Goal: Task Accomplishment & Management: Manage account settings

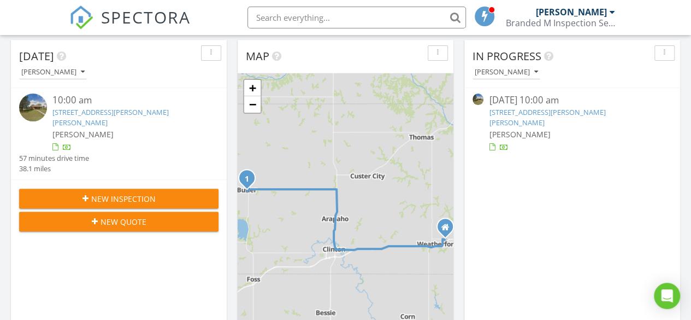
scroll to position [109, 0]
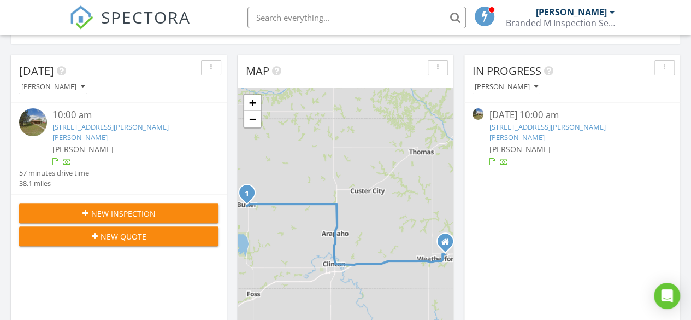
click at [514, 131] on link "[STREET_ADDRESS][PERSON_NAME][PERSON_NAME]" at bounding box center [547, 132] width 116 height 20
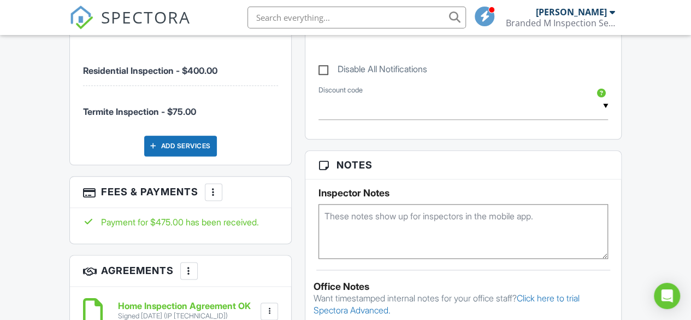
scroll to position [656, 0]
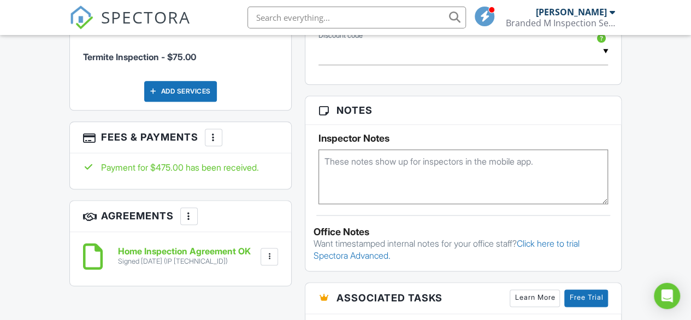
click at [211, 143] on div at bounding box center [213, 137] width 11 height 11
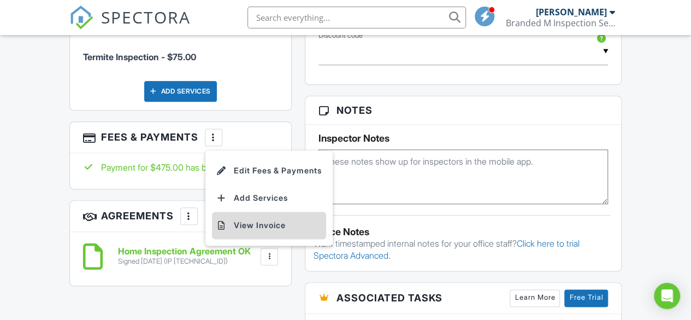
click at [259, 232] on li "View Invoice" at bounding box center [269, 224] width 114 height 27
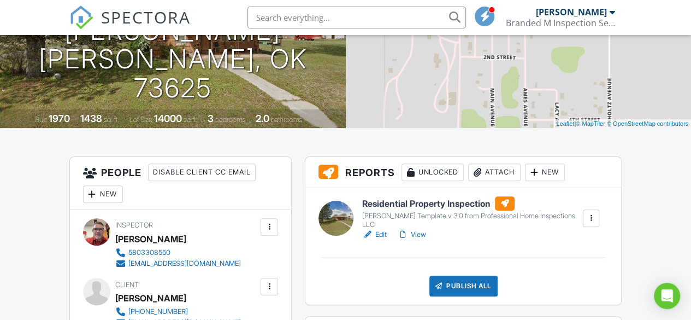
scroll to position [0, 0]
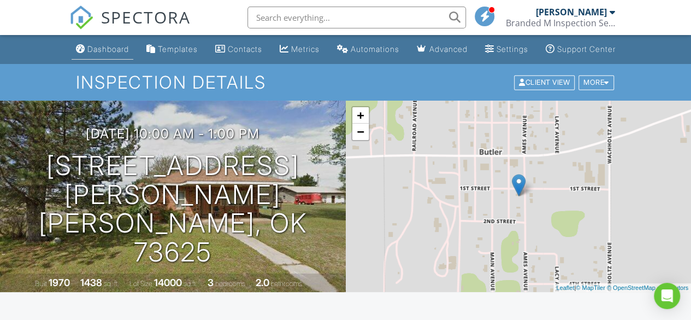
click at [93, 54] on div "Dashboard" at bounding box center [108, 48] width 42 height 9
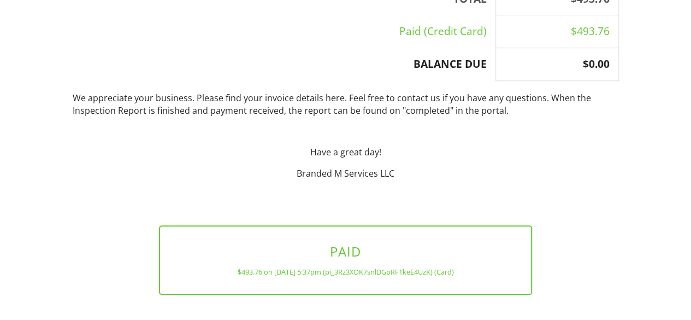
scroll to position [404, 0]
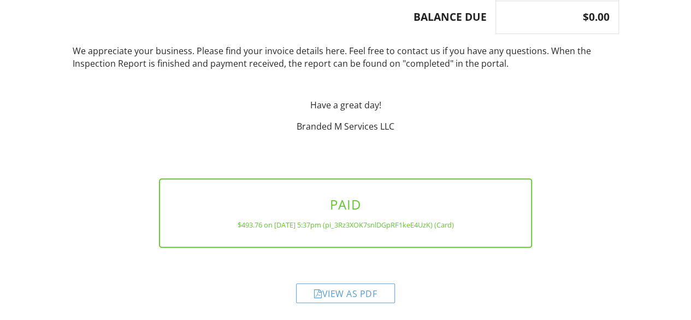
click at [335, 296] on div "View as PDF" at bounding box center [345, 293] width 99 height 20
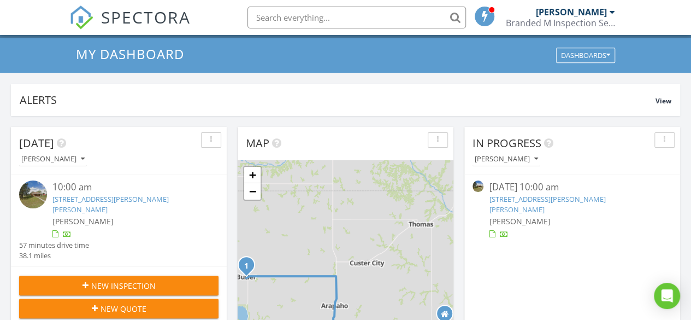
scroll to position [55, 0]
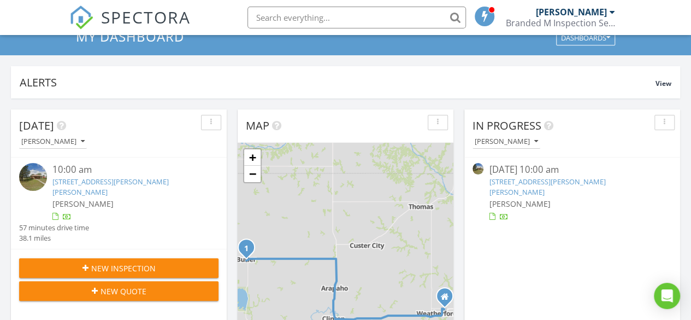
click at [518, 178] on link "203 Ames Ave, Butler, OK 73625" at bounding box center [547, 186] width 116 height 20
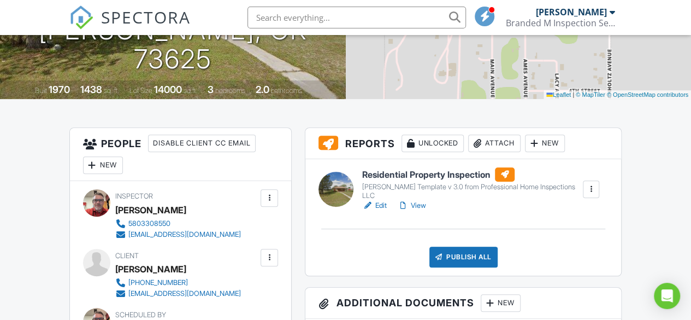
scroll to position [164, 0]
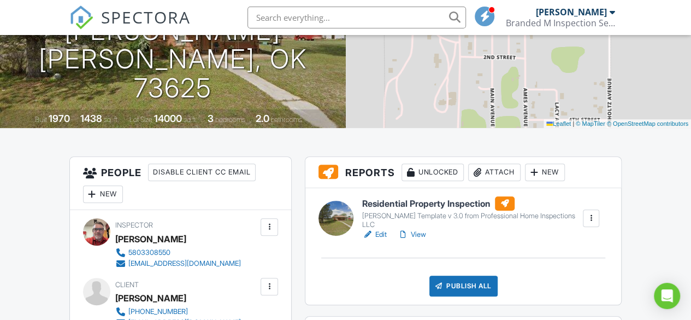
click at [432, 223] on div "[PERSON_NAME] Template v 3.0 from Professional Home Inspections LLC" at bounding box center [471, 219] width 219 height 17
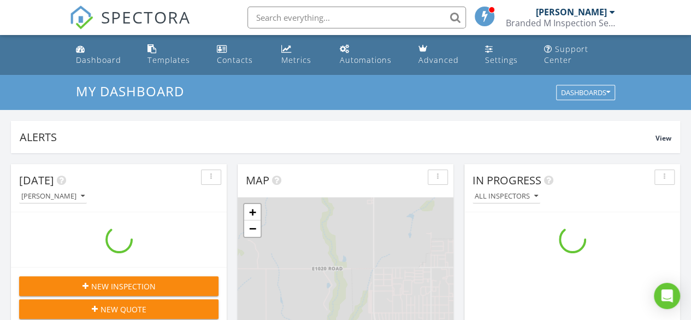
scroll to position [1011, 708]
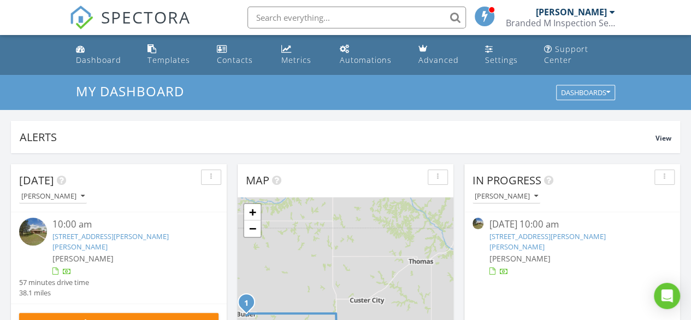
click at [549, 253] on span "[PERSON_NAME]" at bounding box center [519, 258] width 61 height 10
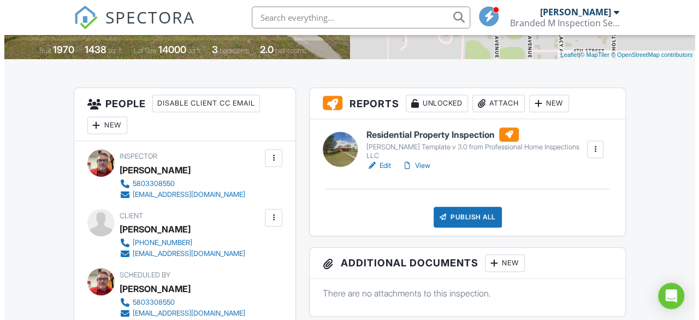
scroll to position [219, 0]
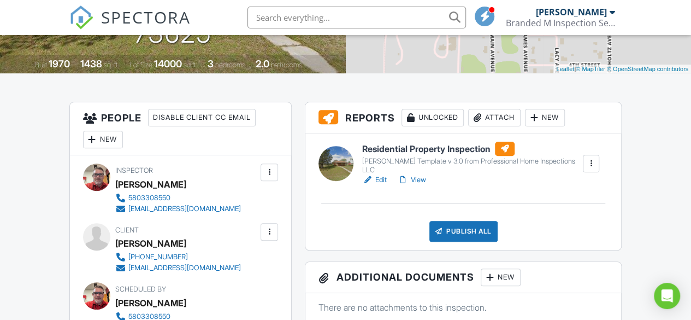
click at [504, 125] on div "Attach" at bounding box center [494, 117] width 52 height 17
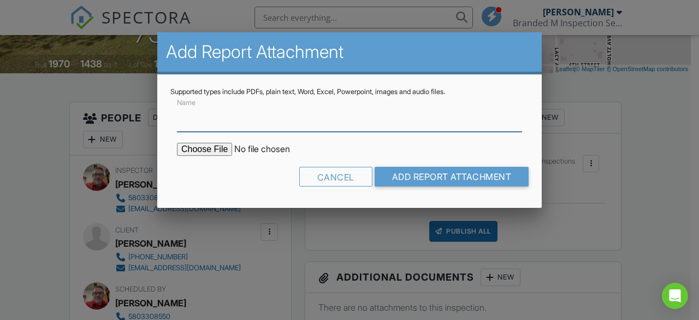
type input "i"
type input "90 Day Inspection Warranty"
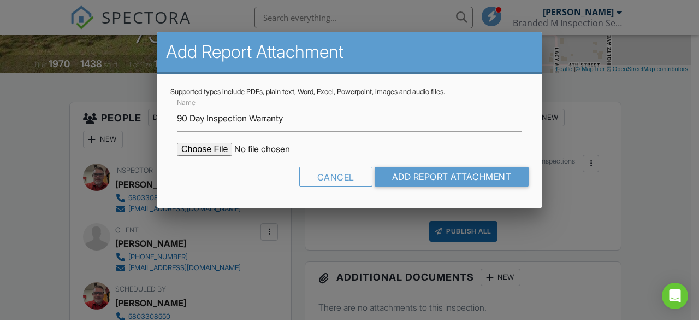
click at [218, 145] on input "file" at bounding box center [270, 149] width 186 height 13
type input "C:\fakepath\internachi-inspection-warranty-pro.pdf"
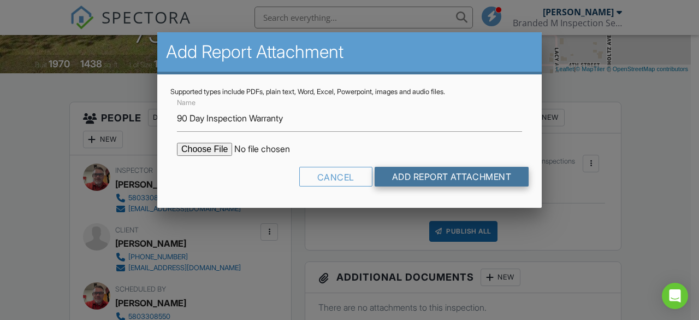
click at [464, 176] on input "Add Report Attachment" at bounding box center [452, 177] width 155 height 20
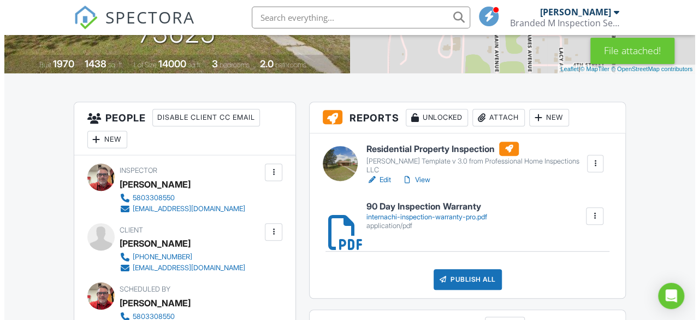
scroll to position [273, 0]
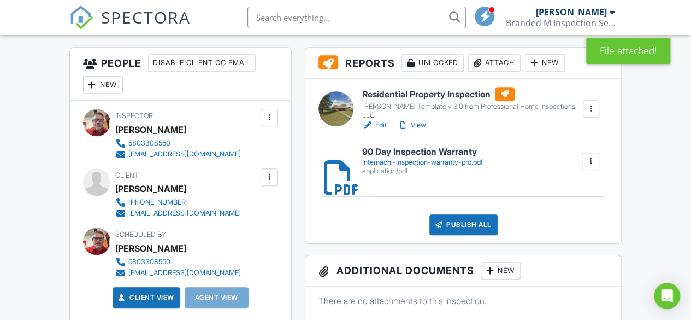
click at [501, 69] on div "Attach" at bounding box center [494, 62] width 52 height 17
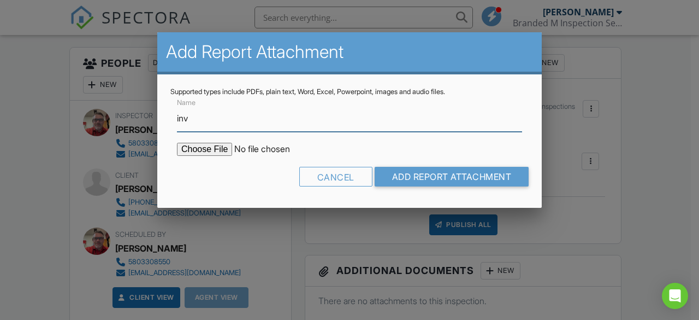
type input "Invoice"
click at [222, 149] on input "file" at bounding box center [270, 149] width 186 height 13
type input "C:\fakepath\Invoice - 08_27_2025 10_00 am - 203 Ames Ave.pdf"
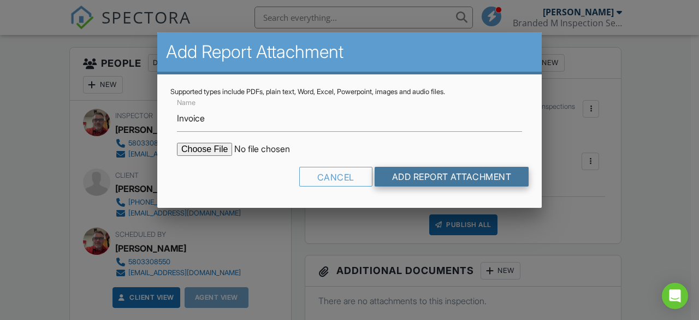
click at [473, 178] on input "Add Report Attachment" at bounding box center [452, 177] width 155 height 20
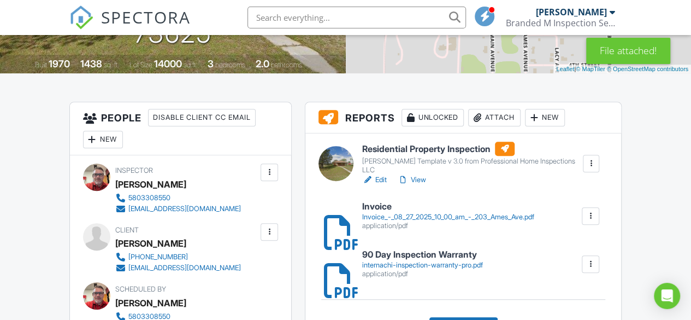
click at [428, 156] on h6 "Residential Property Inspection" at bounding box center [471, 149] width 219 height 14
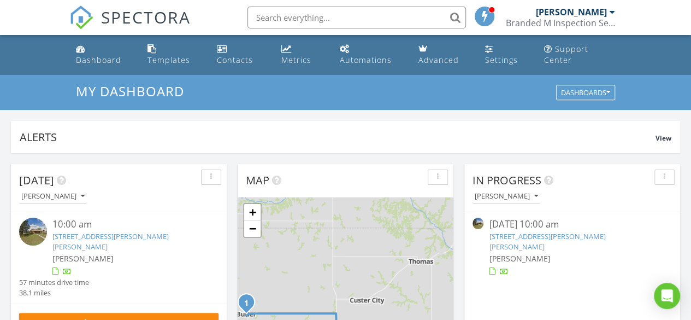
scroll to position [5, 5]
click at [532, 240] on link "[STREET_ADDRESS][PERSON_NAME][PERSON_NAME]" at bounding box center [547, 241] width 116 height 20
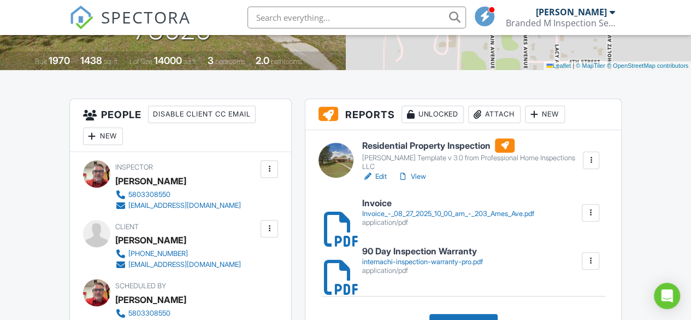
scroll to position [219, 0]
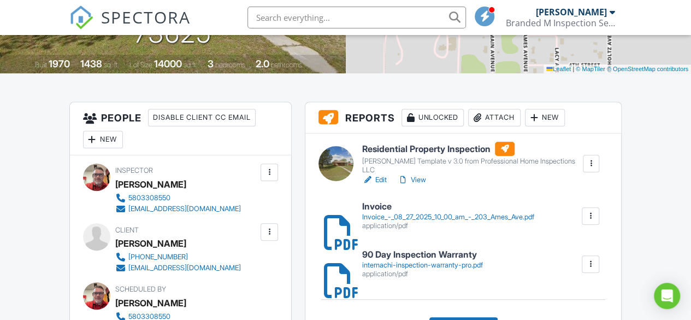
click at [438, 156] on h6 "Residential Property Inspection" at bounding box center [471, 149] width 219 height 14
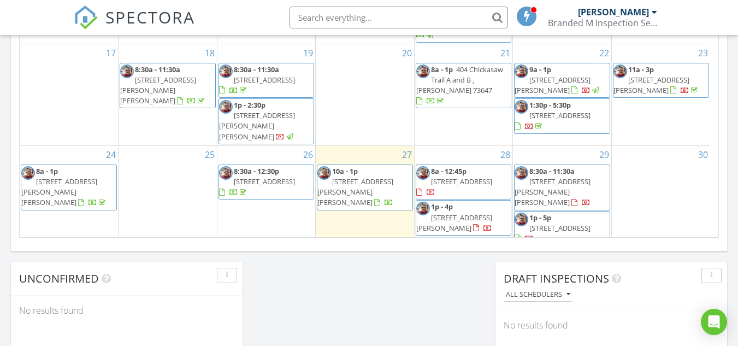
scroll to position [74, 0]
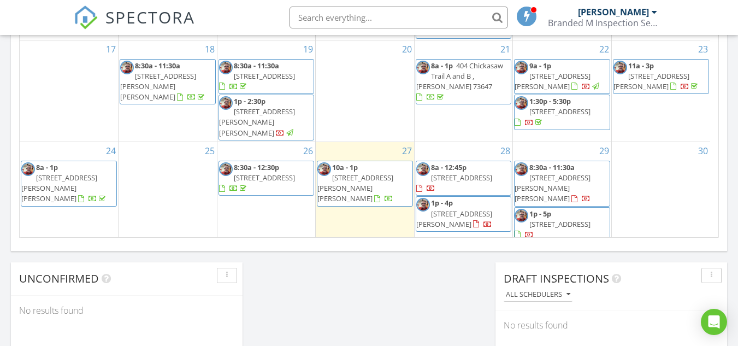
click at [466, 173] on span "1306 W D Ave, Elk City 73644" at bounding box center [461, 178] width 61 height 10
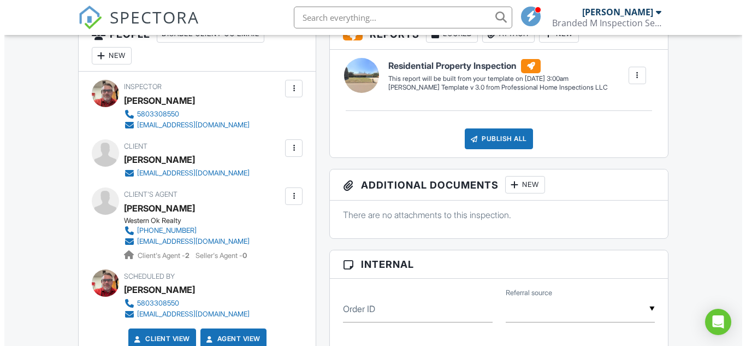
scroll to position [328, 0]
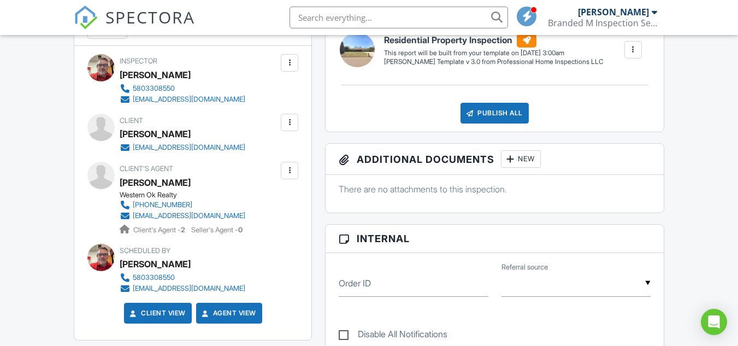
click at [289, 123] on div at bounding box center [289, 122] width 11 height 11
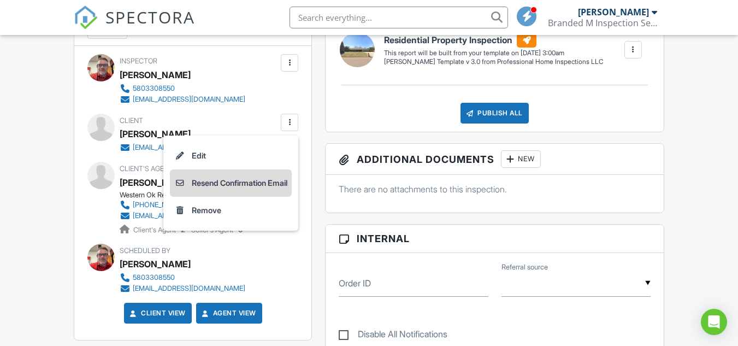
click at [258, 180] on li "Resend Confirmation Email" at bounding box center [231, 182] width 122 height 27
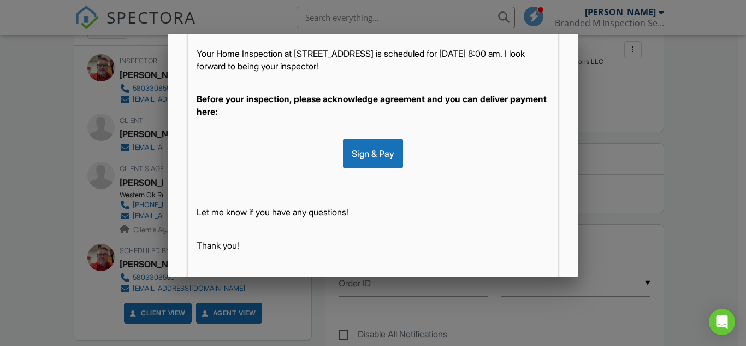
scroll to position [295, 0]
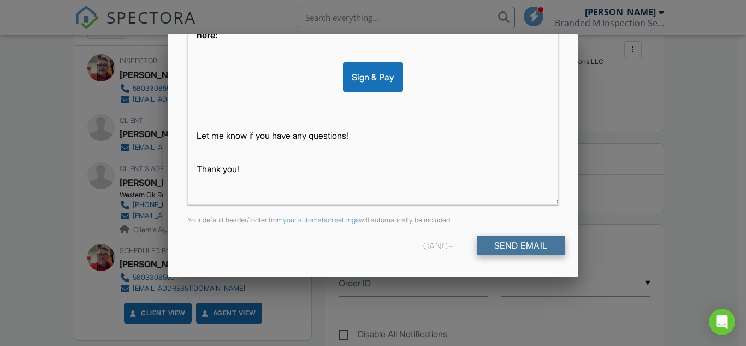
click at [520, 242] on input "Send Email" at bounding box center [521, 246] width 89 height 20
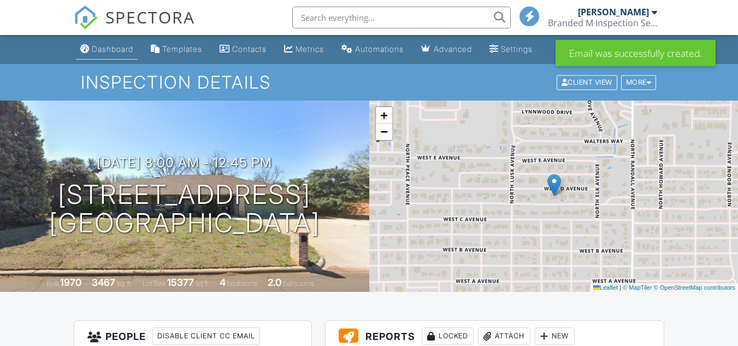
click at [125, 51] on div "Dashboard" at bounding box center [113, 48] width 42 height 9
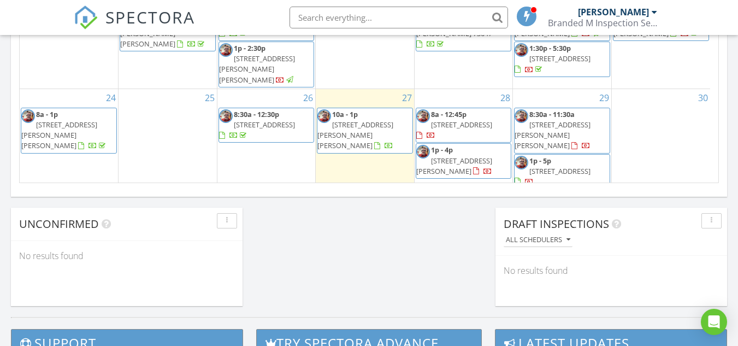
scroll to position [74, 0]
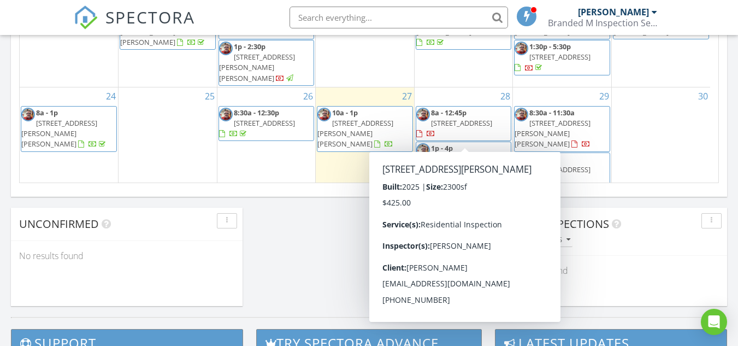
click at [462, 154] on span "[STREET_ADDRESS][PERSON_NAME]" at bounding box center [454, 164] width 76 height 20
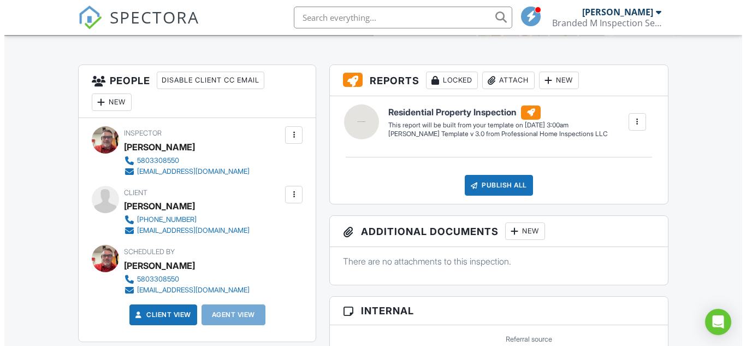
scroll to position [256, 0]
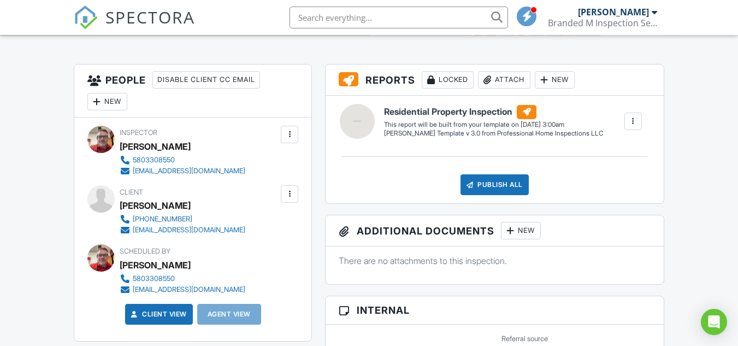
click at [284, 190] on div at bounding box center [289, 193] width 17 height 17
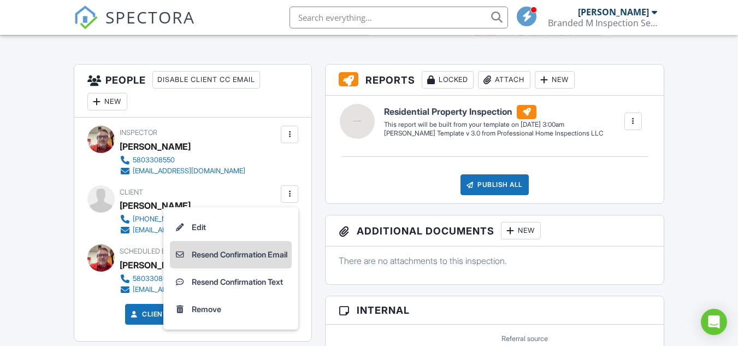
click at [248, 254] on li "Resend Confirmation Email" at bounding box center [231, 254] width 122 height 27
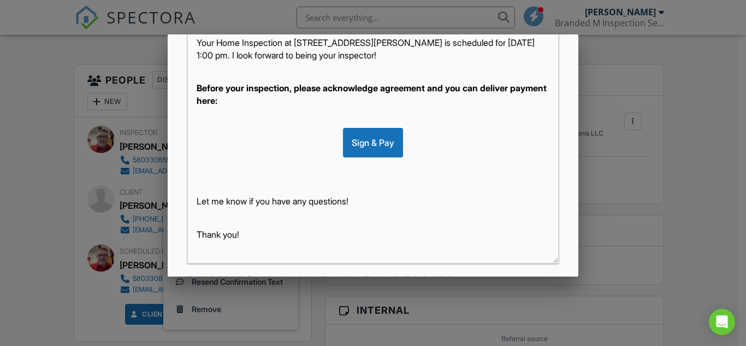
scroll to position [295, 0]
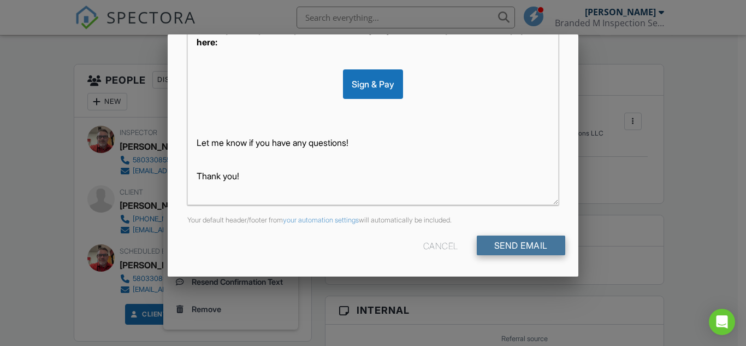
click at [487, 244] on input "Send Email" at bounding box center [521, 246] width 89 height 20
